Goal: Task Accomplishment & Management: Use online tool/utility

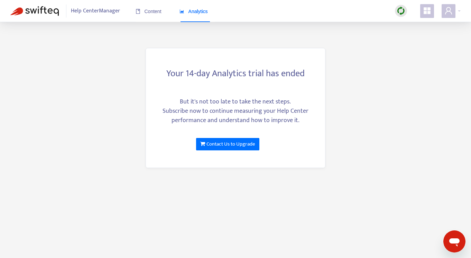
click at [94, 4] on span "Help Center Manager" at bounding box center [95, 10] width 49 height 13
click at [91, 13] on span "Help Center Manager" at bounding box center [95, 10] width 49 height 13
click at [145, 11] on span "Content" at bounding box center [148, 12] width 26 height 6
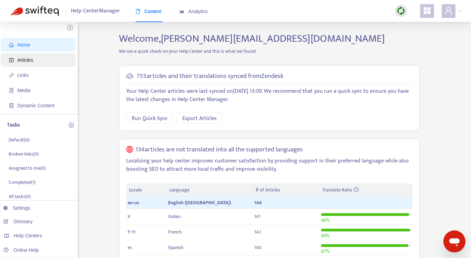
click at [37, 59] on span "Articles" at bounding box center [39, 60] width 61 height 14
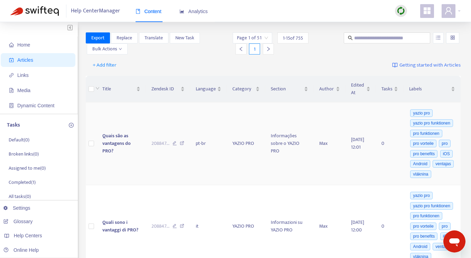
click at [123, 138] on span "Quais são as vantagens do PRO?" at bounding box center [116, 143] width 28 height 23
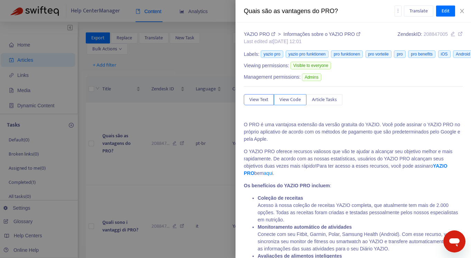
click at [301, 102] on button "View Code" at bounding box center [290, 99] width 32 height 11
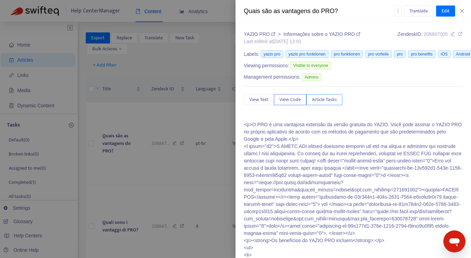
click at [322, 103] on span "Article Tasks" at bounding box center [324, 100] width 25 height 8
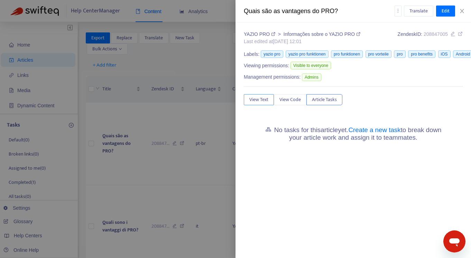
click at [264, 101] on span "View Text" at bounding box center [258, 100] width 19 height 8
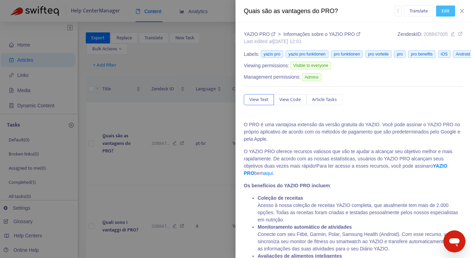
click at [449, 11] on button "Edit" at bounding box center [445, 11] width 19 height 11
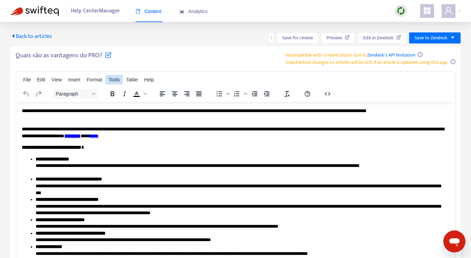
click at [109, 77] on span "Tools" at bounding box center [114, 80] width 11 height 6
click at [126, 93] on div "Source code" at bounding box center [134, 92] width 27 height 8
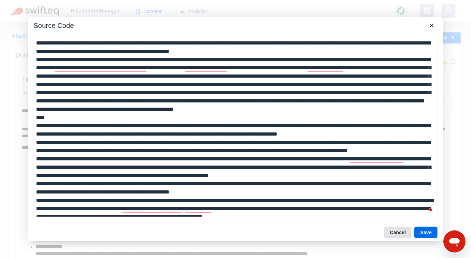
drag, startPoint x: 395, startPoint y: 235, endPoint x: 381, endPoint y: 124, distance: 111.4
click at [395, 235] on button "Cancel" at bounding box center [398, 233] width 28 height 12
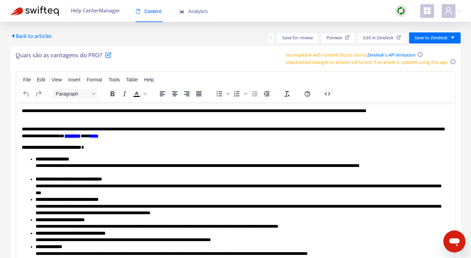
click at [42, 11] on img at bounding box center [34, 11] width 48 height 10
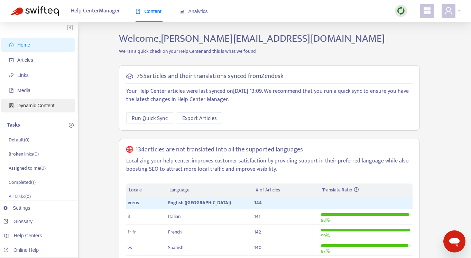
click at [26, 110] on span "Dynamic Content" at bounding box center [39, 106] width 61 height 14
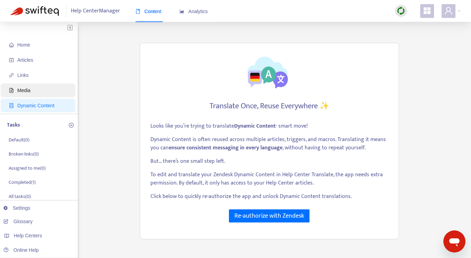
click at [15, 92] on span "Media" at bounding box center [39, 91] width 61 height 14
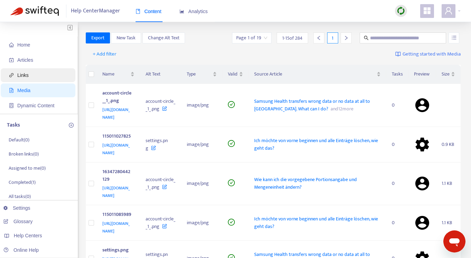
click at [25, 75] on span "Links" at bounding box center [22, 76] width 11 height 6
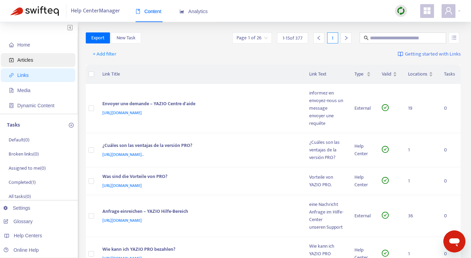
click at [26, 58] on span "Articles" at bounding box center [25, 60] width 16 height 6
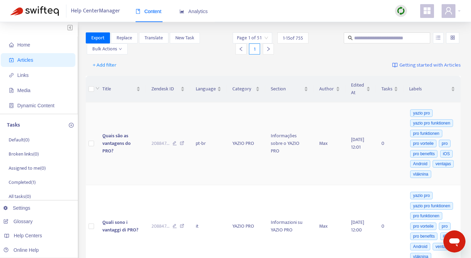
click at [96, 145] on td at bounding box center [91, 144] width 11 height 83
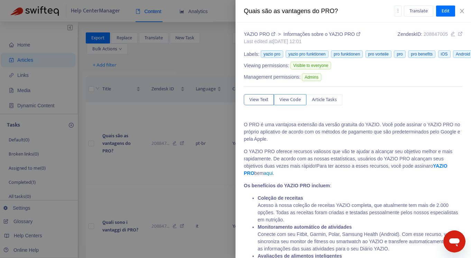
click at [295, 95] on button "View Code" at bounding box center [290, 99] width 32 height 11
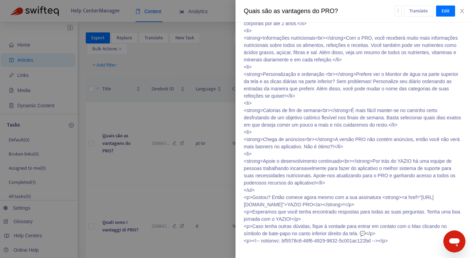
scroll to position [485, 0]
click at [239, 122] on div "YAZIO PRO > Informações sobre o YAZIO PRO Last edited at [DATE] 12:01 Zendesk I…" at bounding box center [352, 140] width 235 height 236
click at [222, 121] on div at bounding box center [235, 129] width 471 height 258
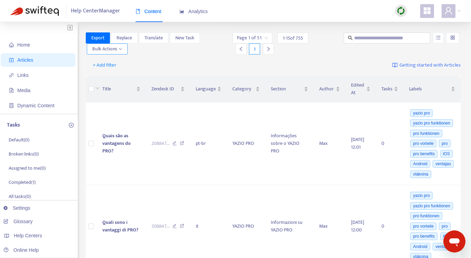
click at [101, 49] on span "Bulk Actions" at bounding box center [107, 49] width 30 height 8
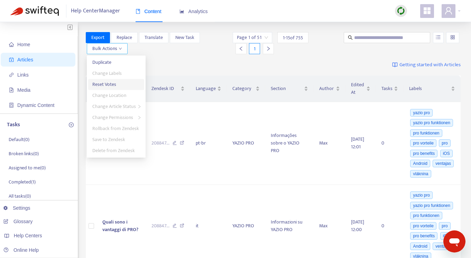
scroll to position [5, 0]
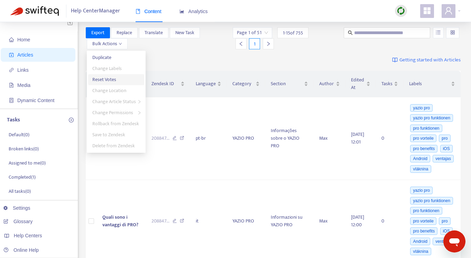
click at [105, 82] on span "Reset Votes" at bounding box center [104, 80] width 24 height 8
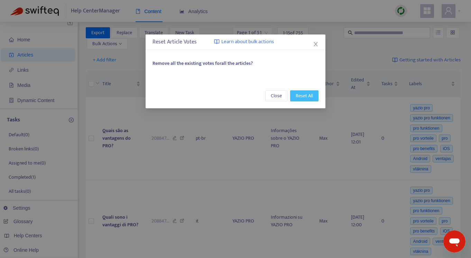
click at [303, 93] on span "Reset All" at bounding box center [303, 96] width 17 height 8
